Goal: Task Accomplishment & Management: Manage account settings

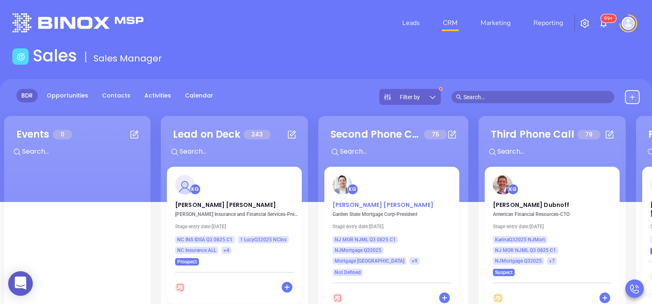
click at [357, 205] on p "[PERSON_NAME]" at bounding box center [391, 203] width 118 height 4
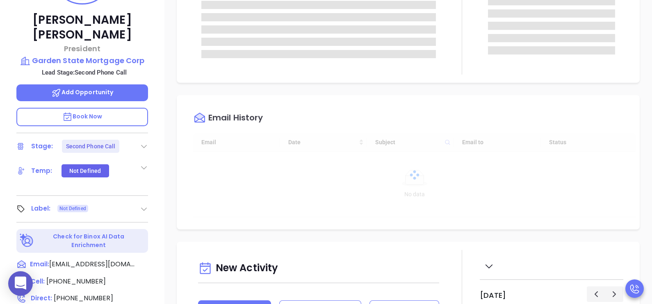
scroll to position [184, 0]
type input "[PERSON_NAME]"
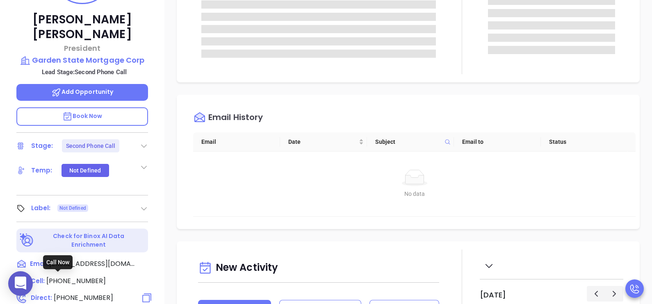
click at [75, 293] on span "[PHONE_NUMBER]" at bounding box center [83, 297] width 59 height 9
type input "[PHONE_NUMBER]"
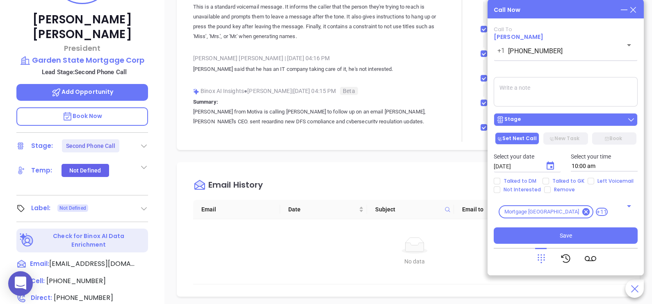
click at [620, 120] on div "Stage" at bounding box center [565, 120] width 139 height 8
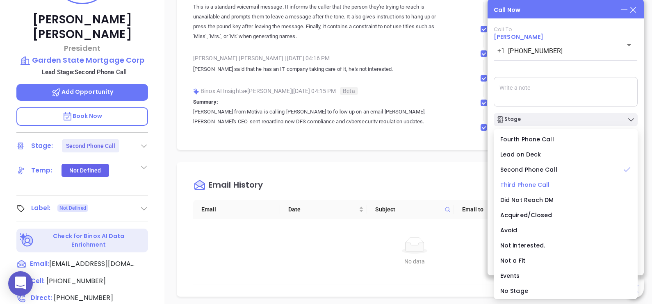
click at [539, 184] on span "Third Phone Call" at bounding box center [525, 185] width 50 height 8
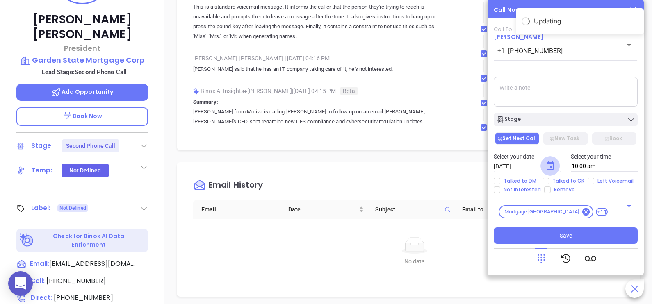
click at [545, 168] on icon "Choose date, selected date is Sep 9, 2025" at bounding box center [550, 166] width 10 height 10
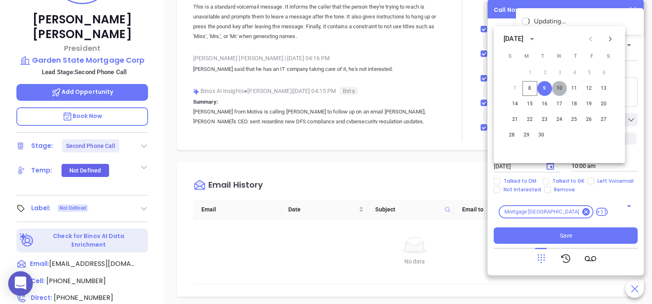
click at [563, 89] on button "10" at bounding box center [559, 88] width 15 height 15
type input "[DATE]"
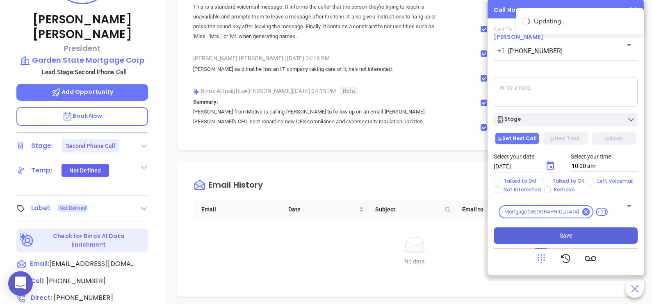
click at [570, 230] on button "Save" at bounding box center [565, 235] width 144 height 16
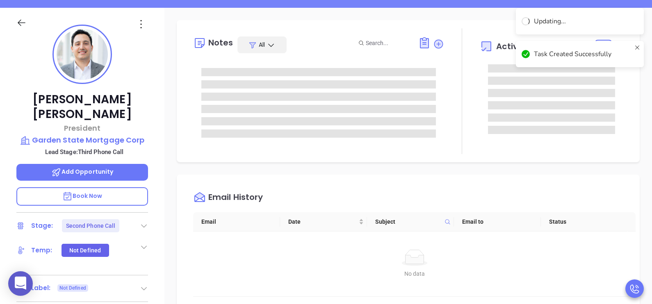
scroll to position [82, 0]
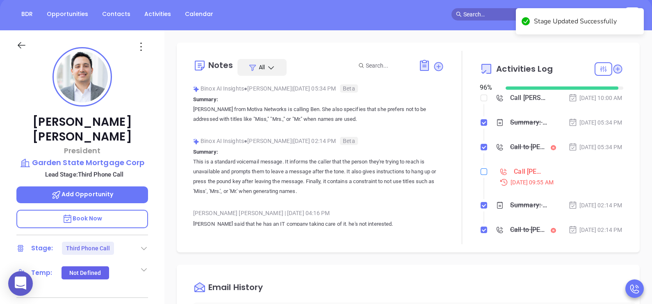
click at [482, 189] on li "Call [PERSON_NAME] to follow up [DATE] 09:55 AM" at bounding box center [552, 184] width 141 height 32
click at [480, 175] on input "checkbox" at bounding box center [483, 171] width 7 height 7
checkbox input "true"
